Goal: Find specific page/section: Find specific page/section

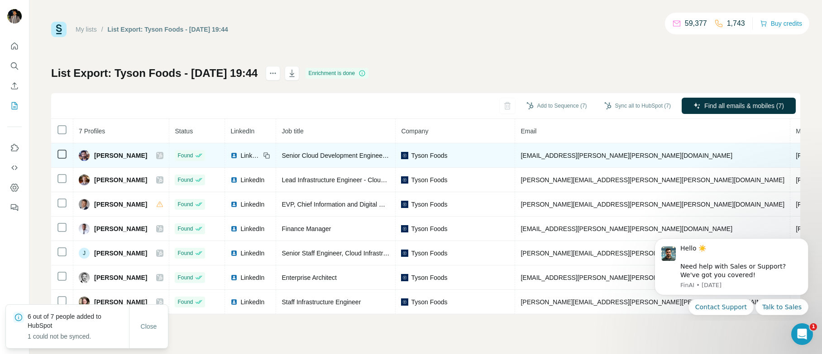
click at [156, 154] on div at bounding box center [159, 155] width 7 height 7
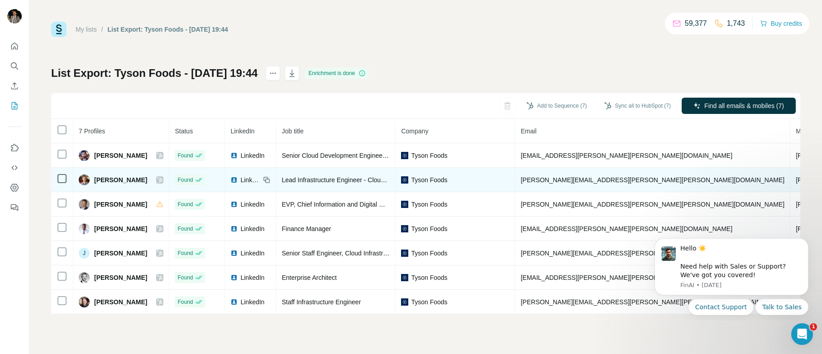
click at [157, 181] on icon at bounding box center [159, 179] width 5 height 5
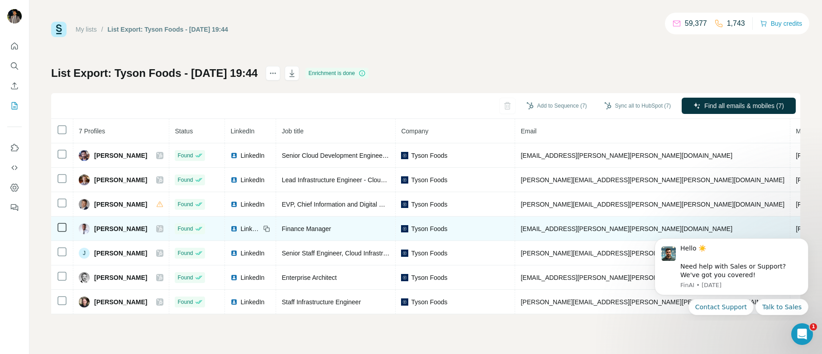
click at [157, 227] on icon at bounding box center [159, 228] width 5 height 7
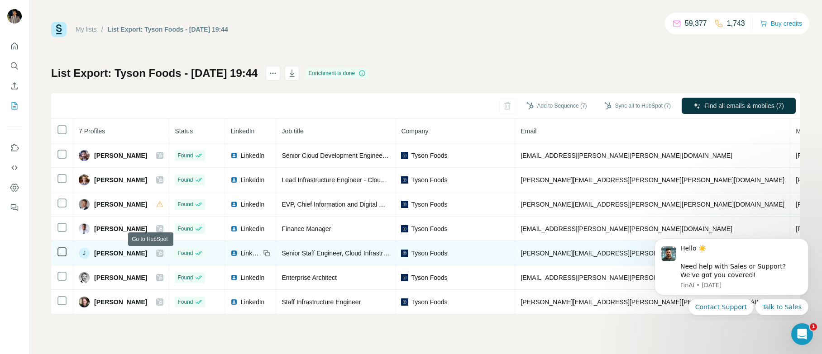
click at [157, 254] on icon at bounding box center [159, 253] width 5 height 7
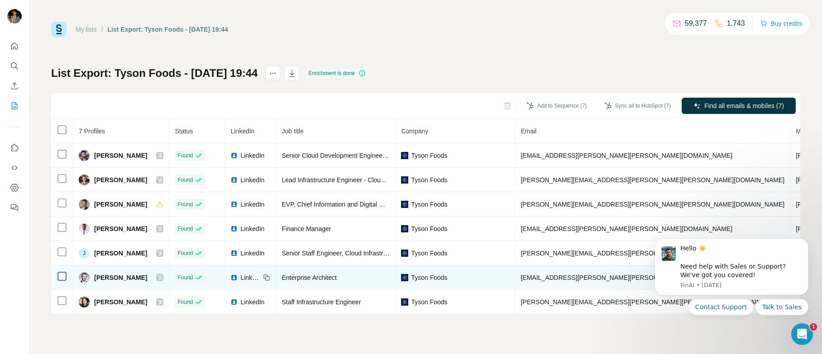
click at [157, 277] on icon at bounding box center [159, 277] width 5 height 5
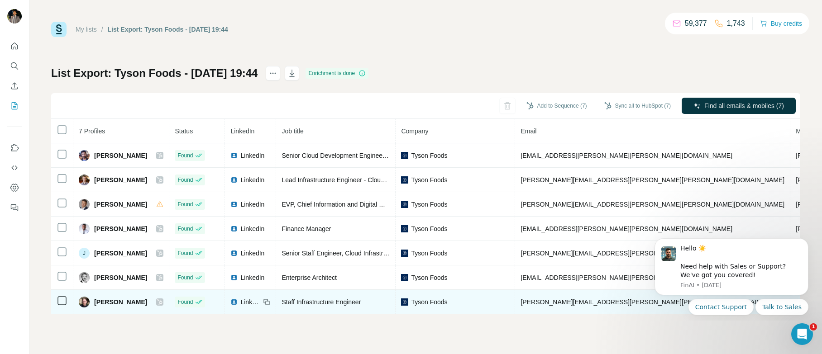
click at [157, 302] on icon at bounding box center [159, 302] width 5 height 7
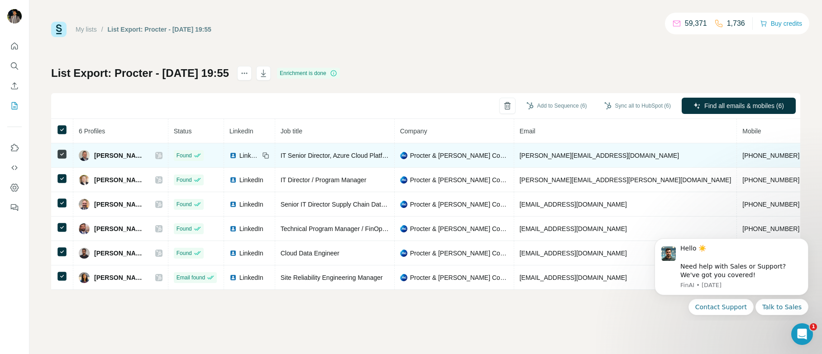
click at [156, 155] on icon at bounding box center [158, 155] width 5 height 7
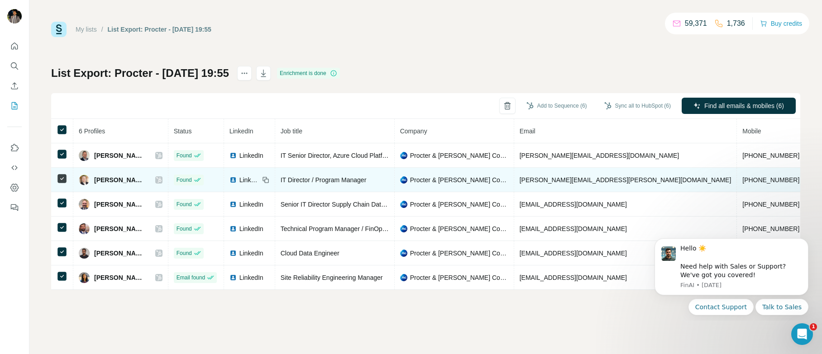
click at [148, 179] on div "[PERSON_NAME]" at bounding box center [121, 180] width 84 height 11
click at [156, 180] on icon at bounding box center [158, 179] width 5 height 7
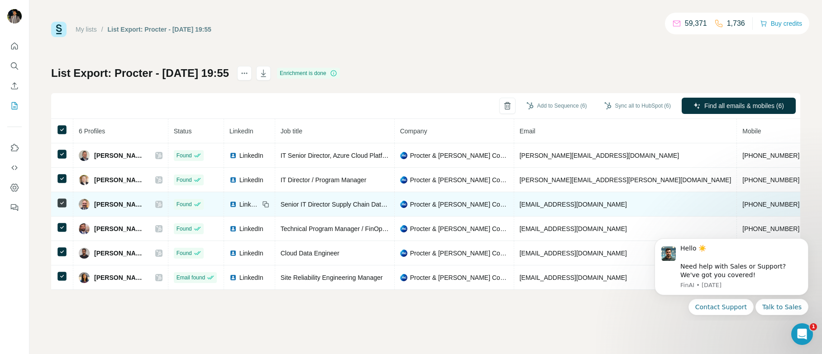
click at [156, 206] on icon at bounding box center [158, 204] width 5 height 5
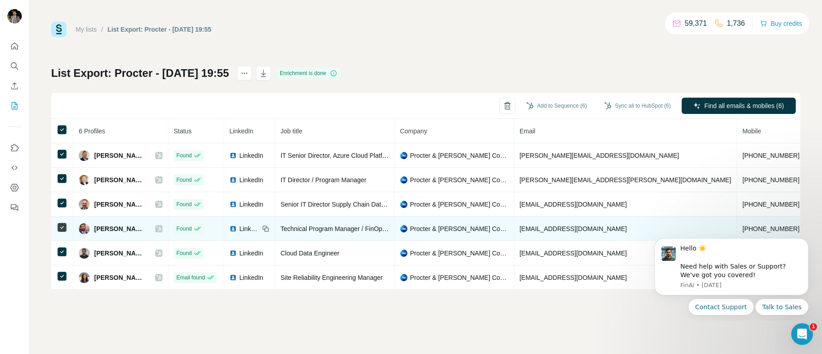
click at [156, 227] on icon at bounding box center [158, 228] width 5 height 5
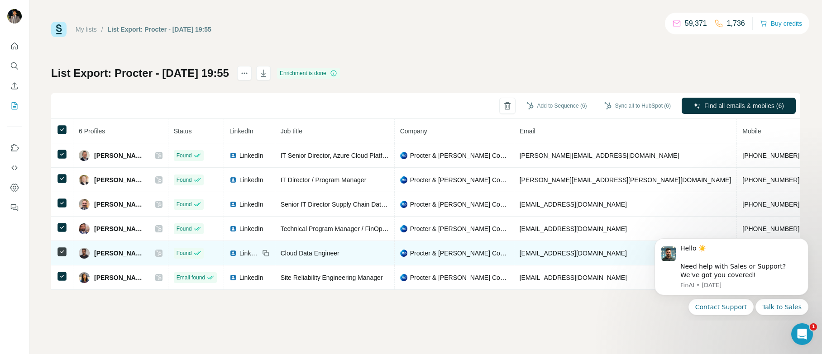
click at [156, 252] on icon at bounding box center [158, 253] width 5 height 7
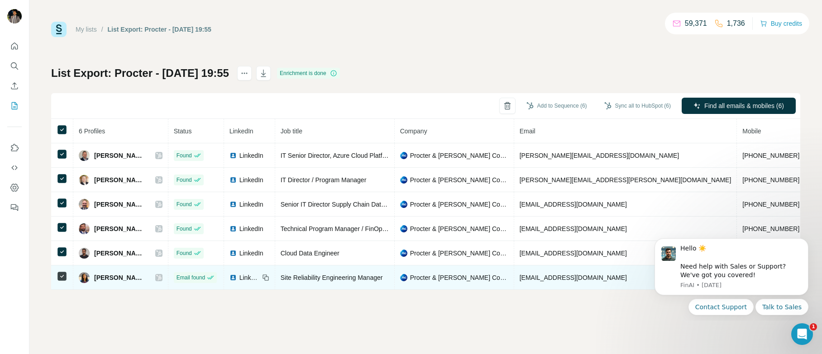
click at [156, 278] on icon at bounding box center [158, 277] width 5 height 7
